Goal: Information Seeking & Learning: Learn about a topic

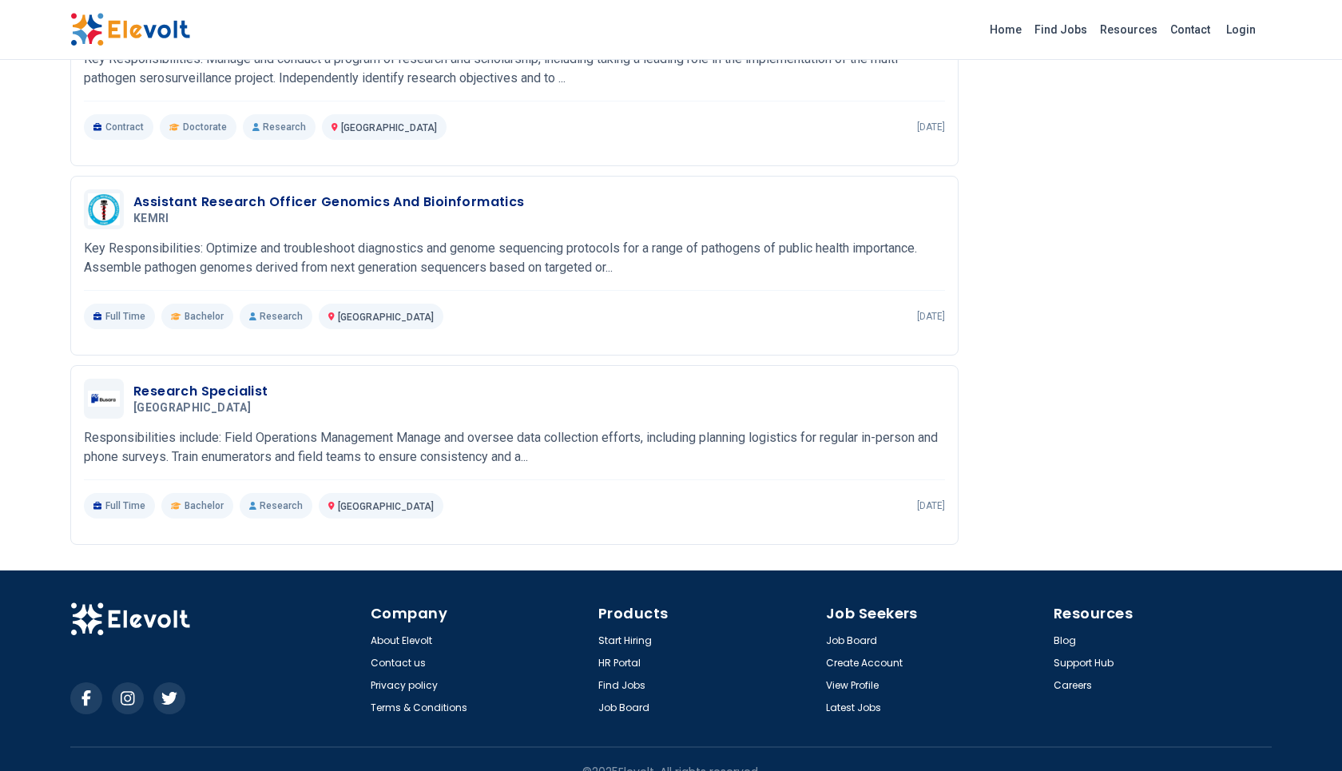
scroll to position [1454, 0]
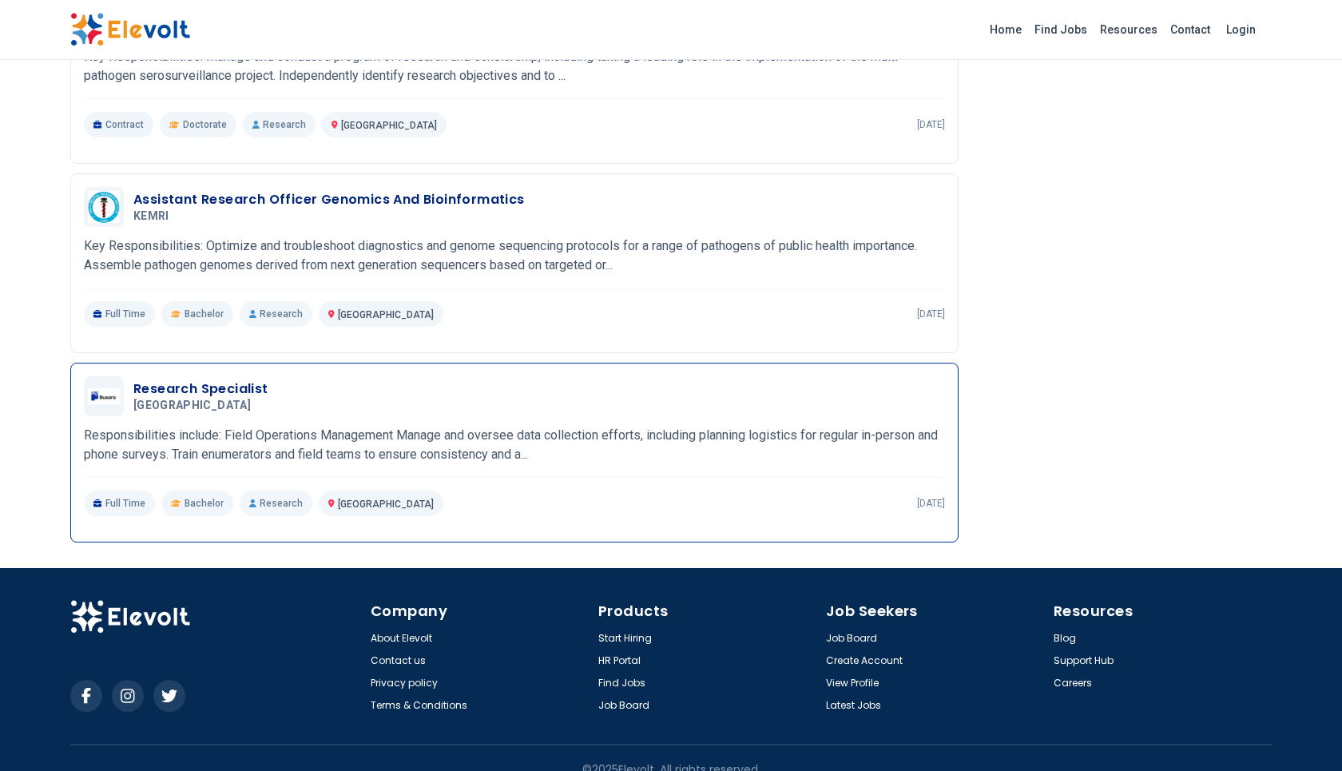
click at [555, 456] on p "Responsibilities include: Field Operations Management Manage and oversee data c…" at bounding box center [514, 445] width 861 height 38
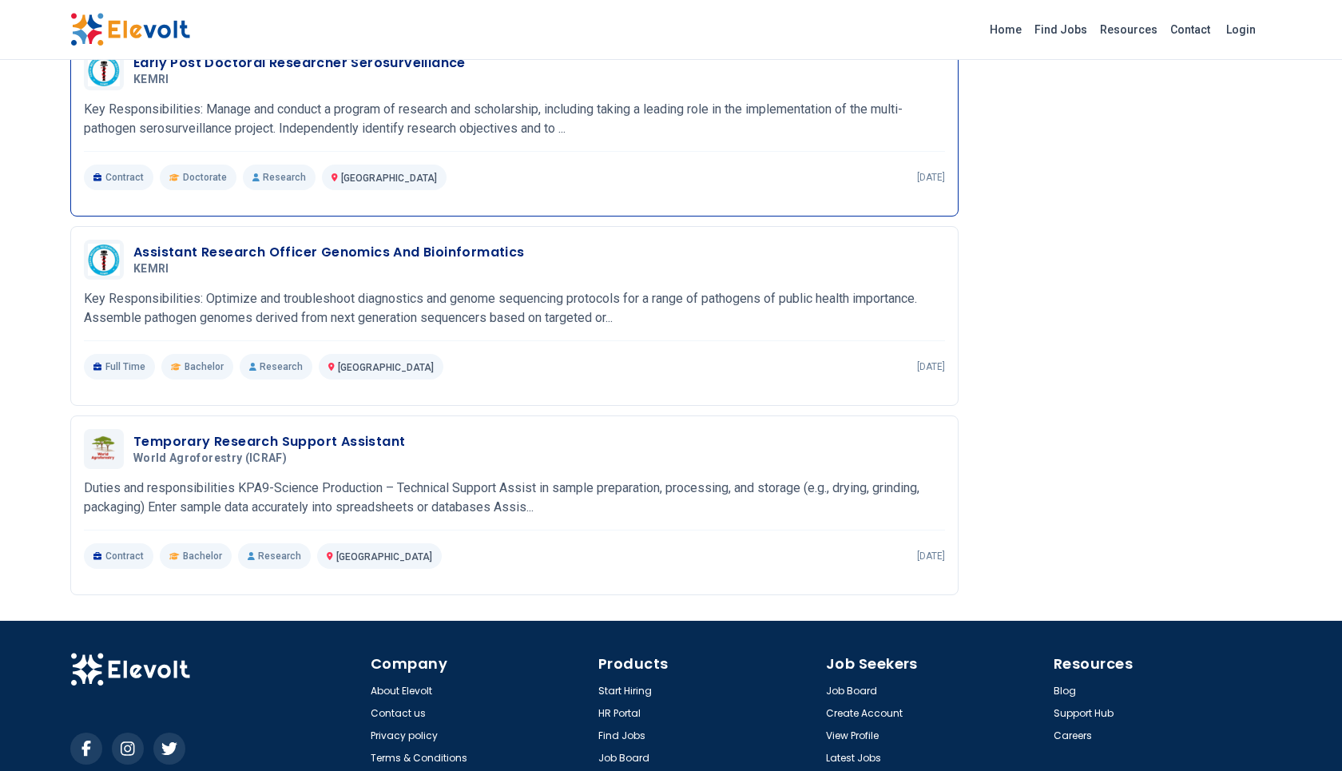
scroll to position [1771, 0]
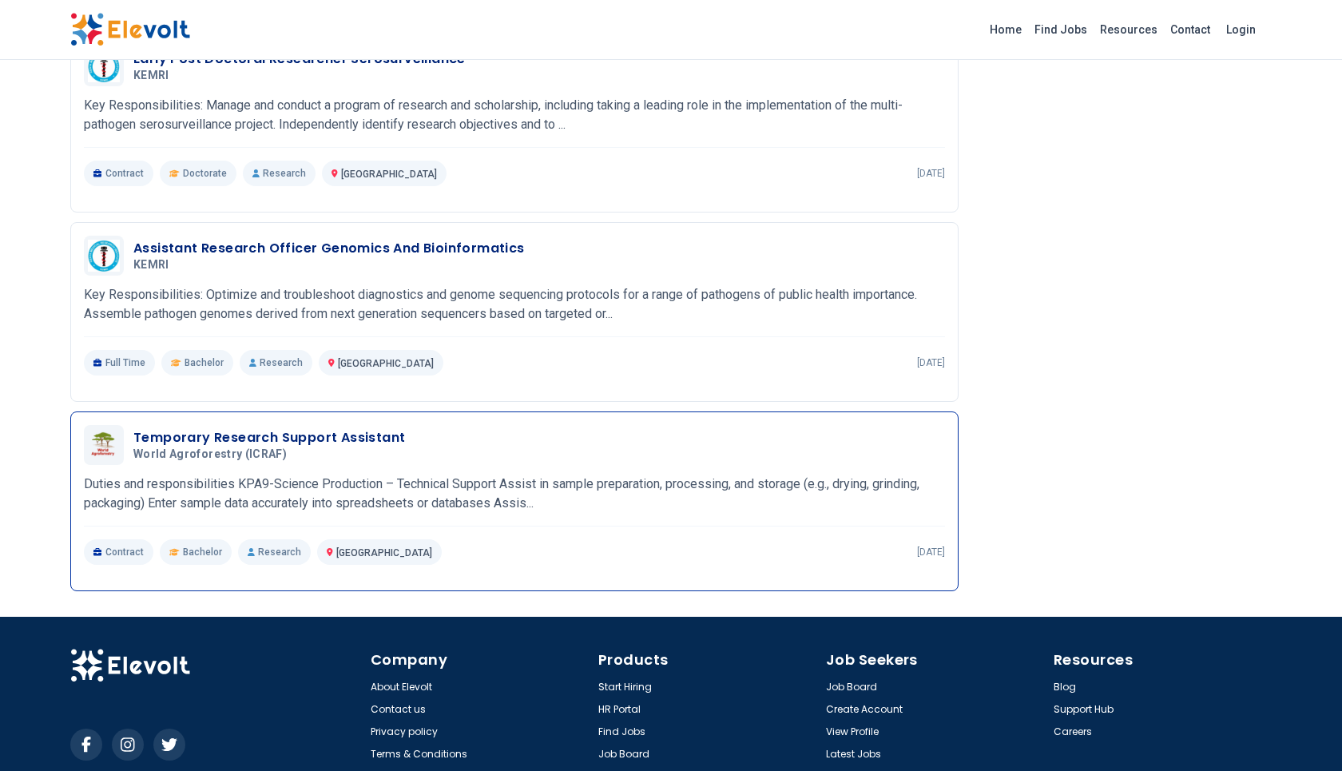
click at [539, 509] on p "Duties and responsibilities KPA9-Science Production – Technical Support Assist …" at bounding box center [514, 494] width 861 height 38
